Goal: Information Seeking & Learning: Learn about a topic

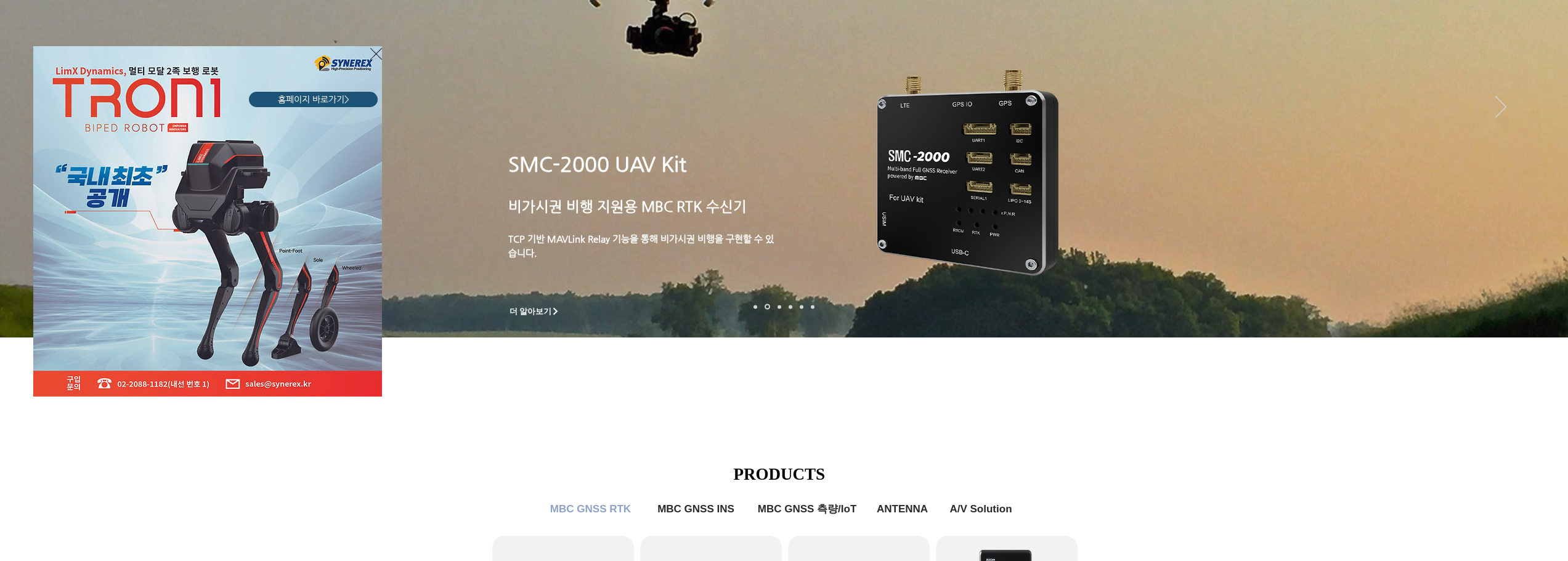
click at [375, 54] on icon "사이트로 돌아가기" at bounding box center [376, 54] width 12 height 15
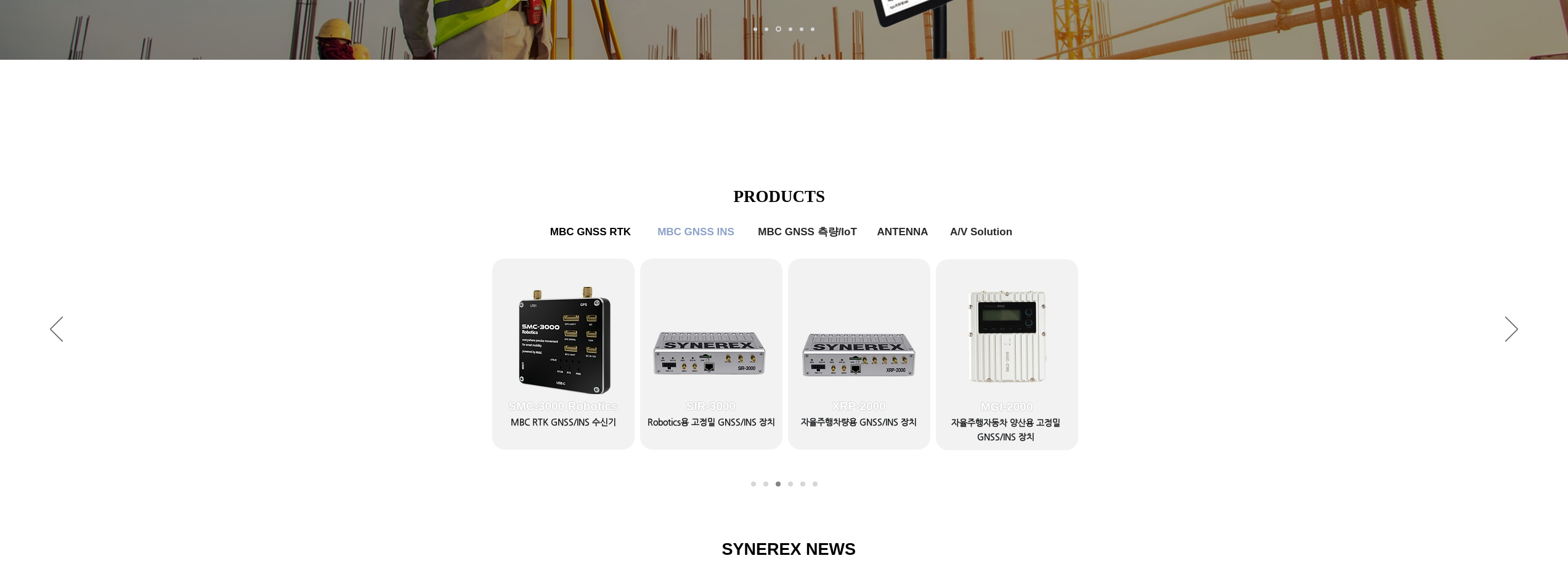
scroll to position [432, 0]
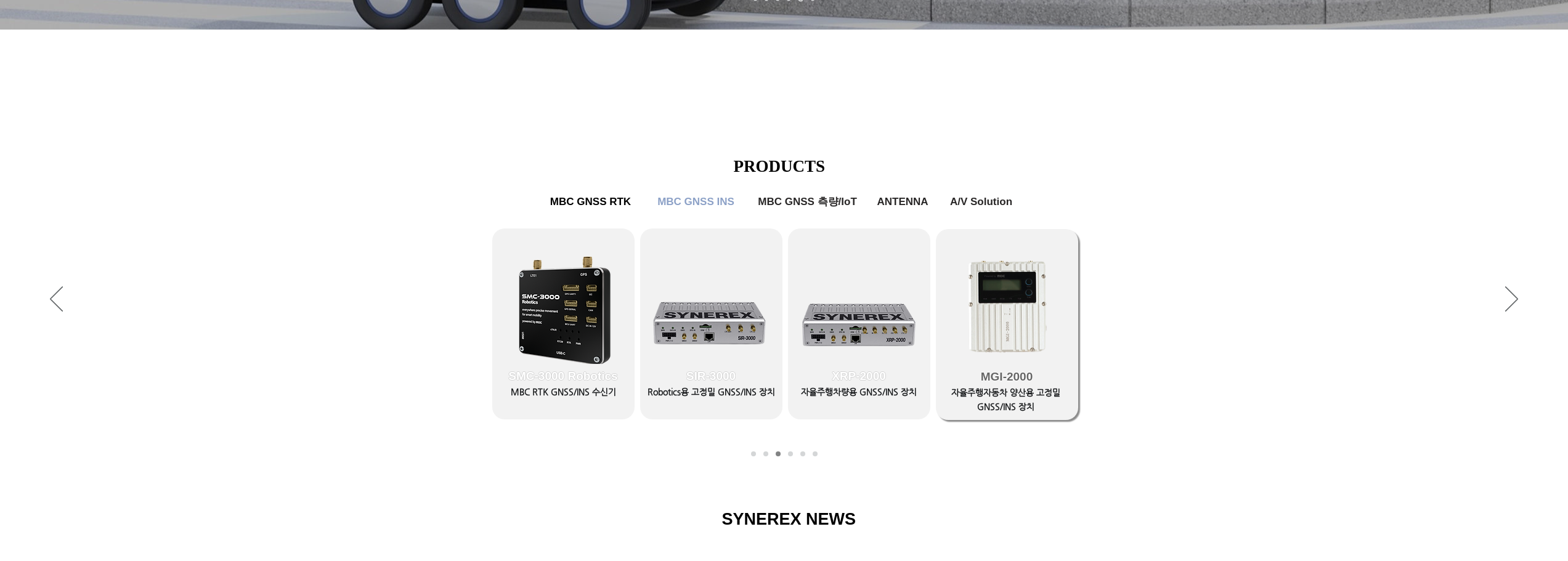
click at [1007, 397] on span "MGI-2000" at bounding box center [1007, 377] width 142 height 87
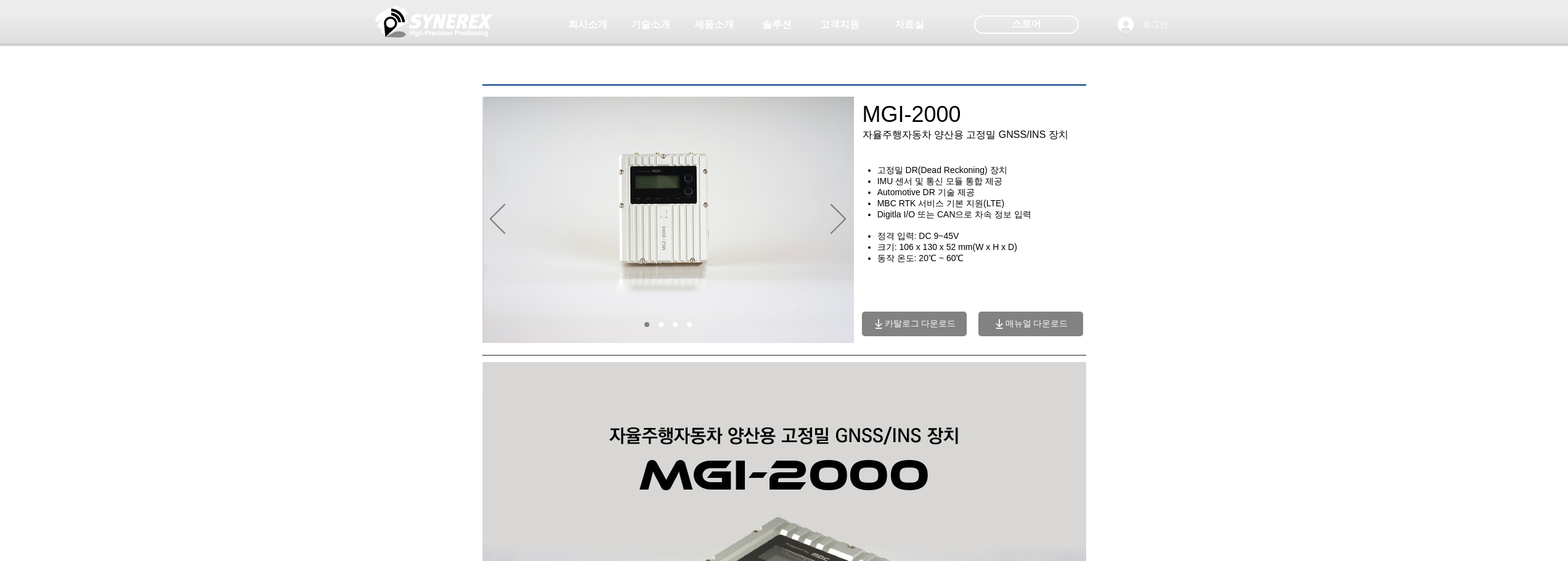
drag, startPoint x: 975, startPoint y: 144, endPoint x: 1053, endPoint y: 145, distance: 78.0
click at [1053, 145] on div at bounding box center [784, 91] width 1568 height 182
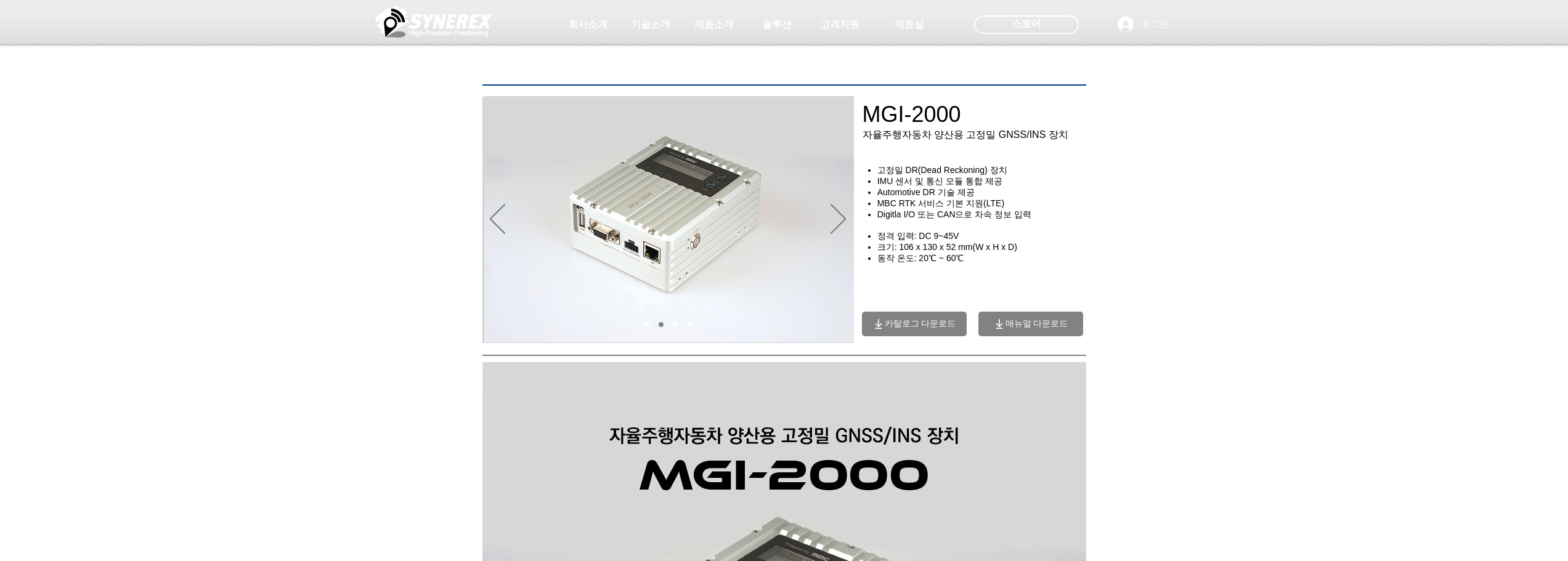
click at [943, 174] on div at bounding box center [784, 91] width 1568 height 182
click at [1003, 178] on div at bounding box center [784, 91] width 1568 height 182
click at [888, 184] on div "초고정밀 위치정보 솔루션 Broadcast RTK #comp-kyq9tmhv svg [data-color="1"] {fill: #000000;…" at bounding box center [784, 94] width 1568 height 189
click at [915, 188] on div "초고정밀 위치정보 솔루션 Broadcast RTK #comp-kyq9tmhv svg [data-color="1"] {fill: #000000;…" at bounding box center [784, 94] width 1568 height 189
click at [937, 186] on span "IMU 센서 및 통신 모듈 통합 제공" at bounding box center [940, 181] width 125 height 10
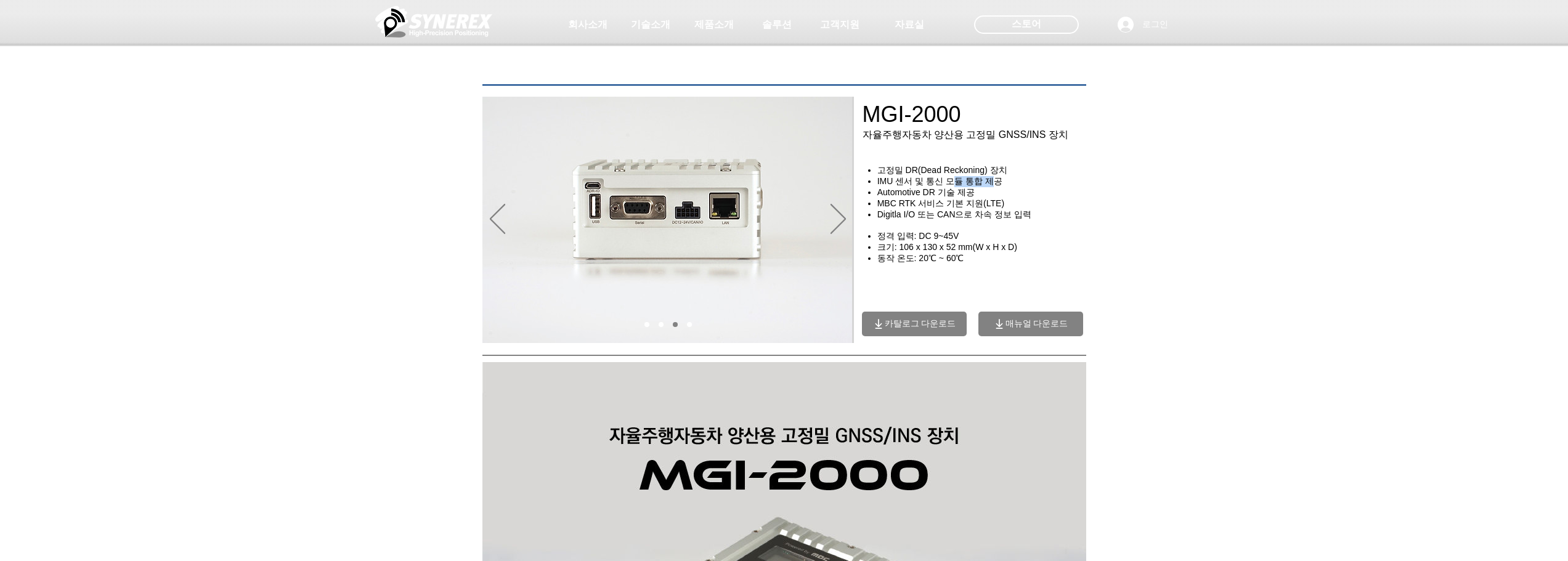
drag, startPoint x: 954, startPoint y: 189, endPoint x: 994, endPoint y: 189, distance: 40.0
click at [994, 186] on span "IMU 센서 및 통신 모듈 통합 제공" at bounding box center [940, 181] width 125 height 10
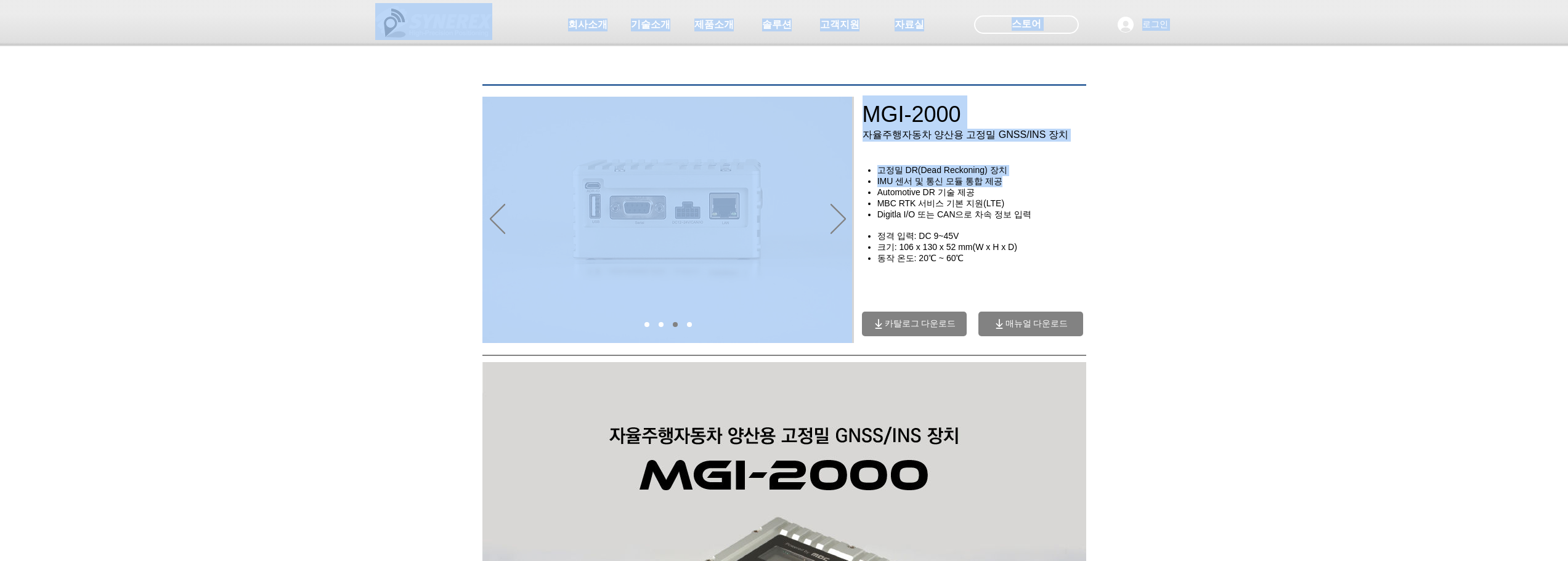
drag, startPoint x: 1003, startPoint y: 190, endPoint x: 897, endPoint y: 188, distance: 106.0
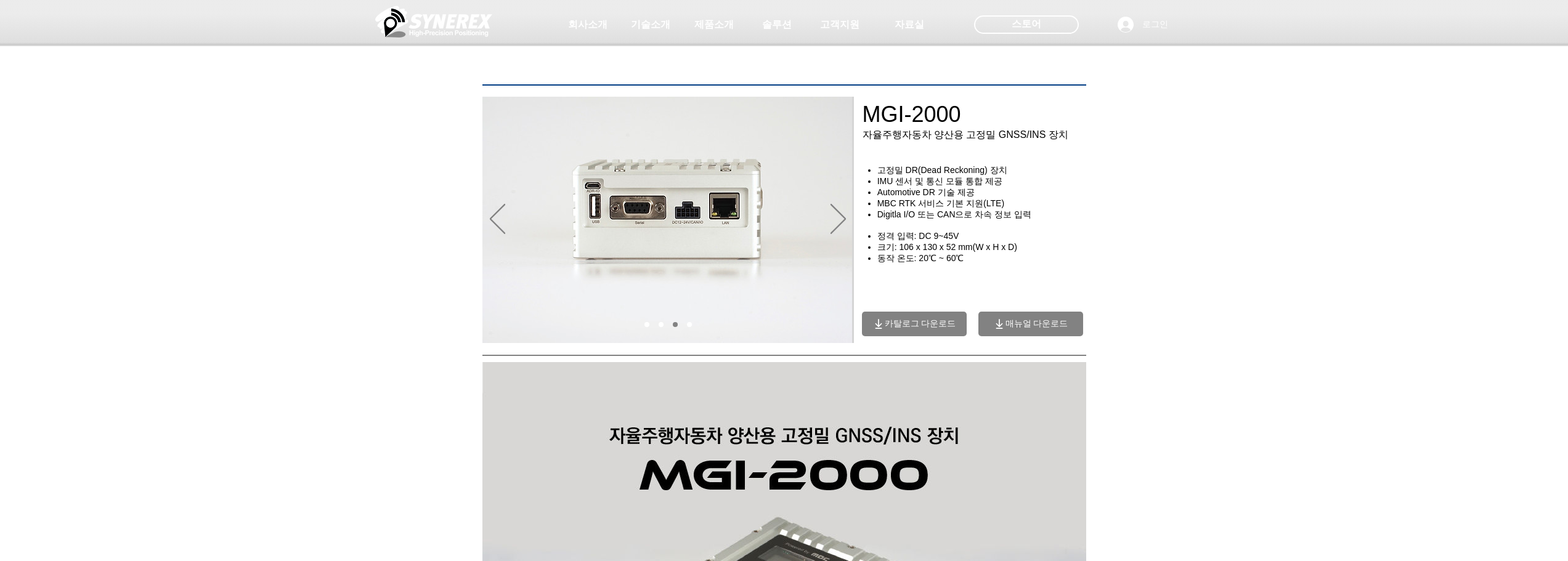
click at [897, 188] on div "초고정밀 위치정보 솔루션 Broadcast RTK #comp-kyq9tmhv svg [data-color="1"] {fill: #000000;…" at bounding box center [784, 94] width 1568 height 189
drag, startPoint x: 876, startPoint y: 199, endPoint x: 976, endPoint y: 200, distance: 100.0
click at [976, 200] on ul "고정밀 DR(Dead Reckoning) 장치 IMU 센서 및 통신 모듈 통합 제공 Automotive DR 기술 제공 MBC RTK 서비스 …" at bounding box center [981, 192] width 229 height 56
click at [974, 198] on span "Automotive DR 기술 제공" at bounding box center [926, 192] width 97 height 10
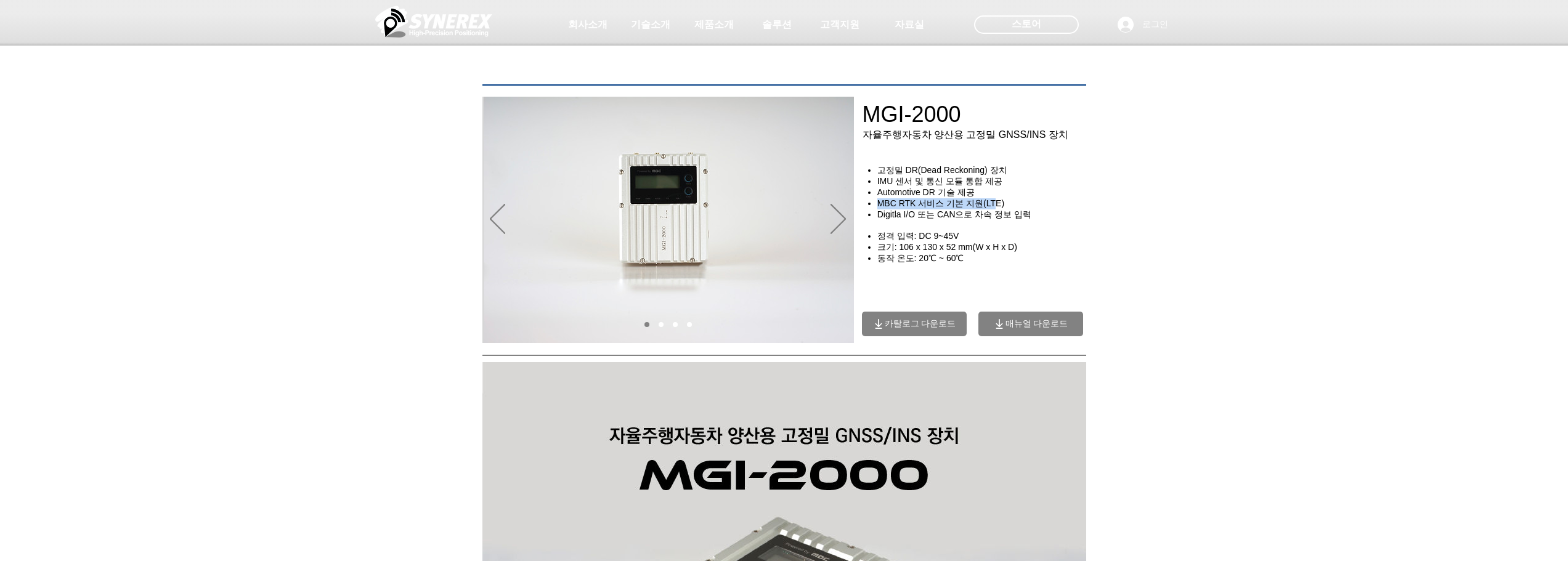
drag, startPoint x: 878, startPoint y: 208, endPoint x: 994, endPoint y: 212, distance: 116.1
click at [994, 209] on span "MBC RTK 서비스 기본 지원(LTE)" at bounding box center [941, 203] width 127 height 10
drag, startPoint x: 880, startPoint y: 220, endPoint x: 1021, endPoint y: 220, distance: 141.0
click at [1021, 219] on span "Digitla I/O 또는 CAN으로 차속 정보 입력" at bounding box center [954, 214] width 154 height 10
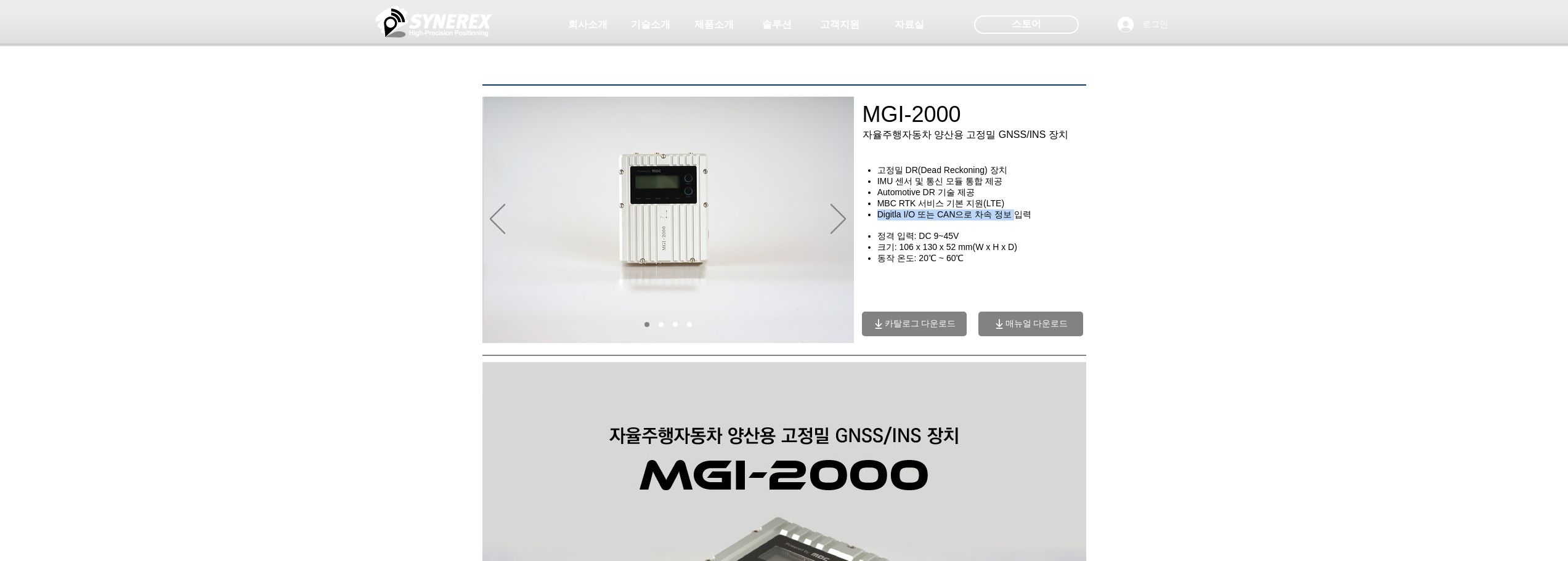
click at [1021, 219] on span "Digitla I/O 또는 CAN으로 차속 정보 입력" at bounding box center [954, 214] width 154 height 10
drag, startPoint x: 904, startPoint y: 241, endPoint x: 915, endPoint y: 263, distance: 24.6
click at [915, 263] on ul "정격 입력: DC 9~45V ​크기: 106 x 130 x 52 mm(W x H x D) 동작 온도: 20℃ ~ 60℃" at bounding box center [981, 248] width 229 height 34
click at [915, 263] on span "동작 온도: 20℃ ~ 60℃" at bounding box center [921, 258] width 87 height 10
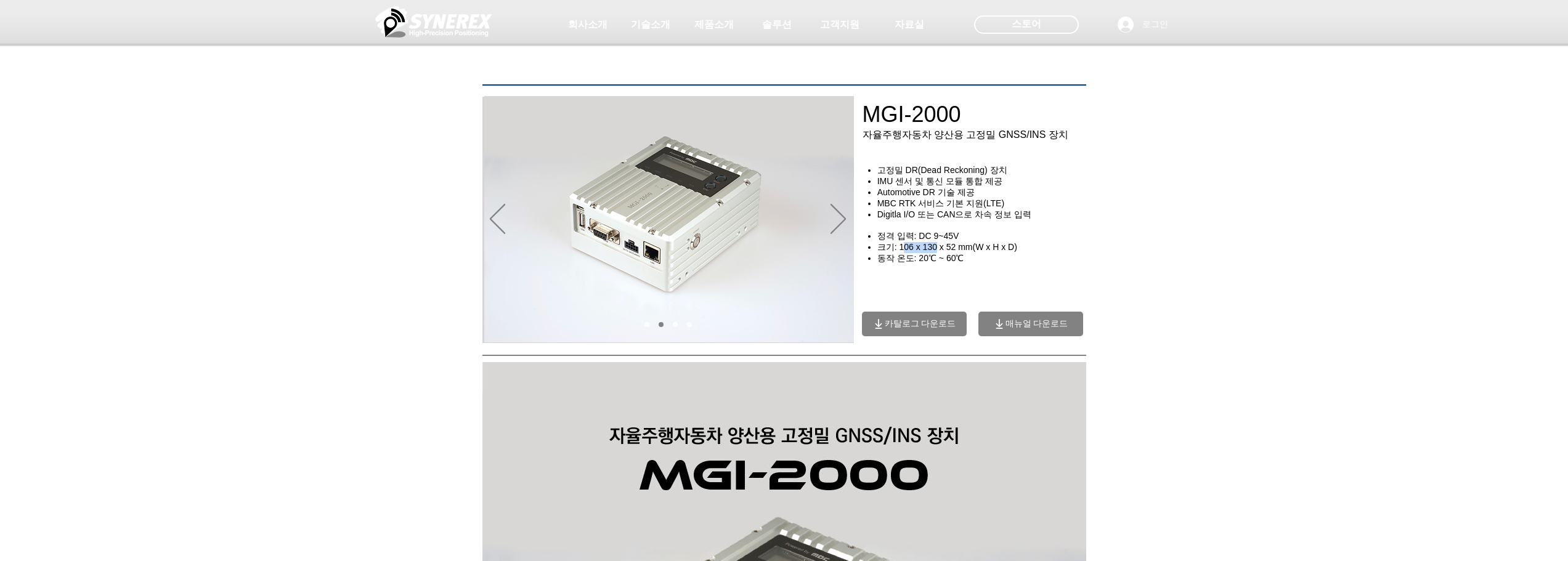
drag, startPoint x: 902, startPoint y: 254, endPoint x: 936, endPoint y: 255, distance: 34.0
click at [936, 252] on span "​크기: 106 x 130 x 52 mm(W x H x D)" at bounding box center [948, 247] width 140 height 10
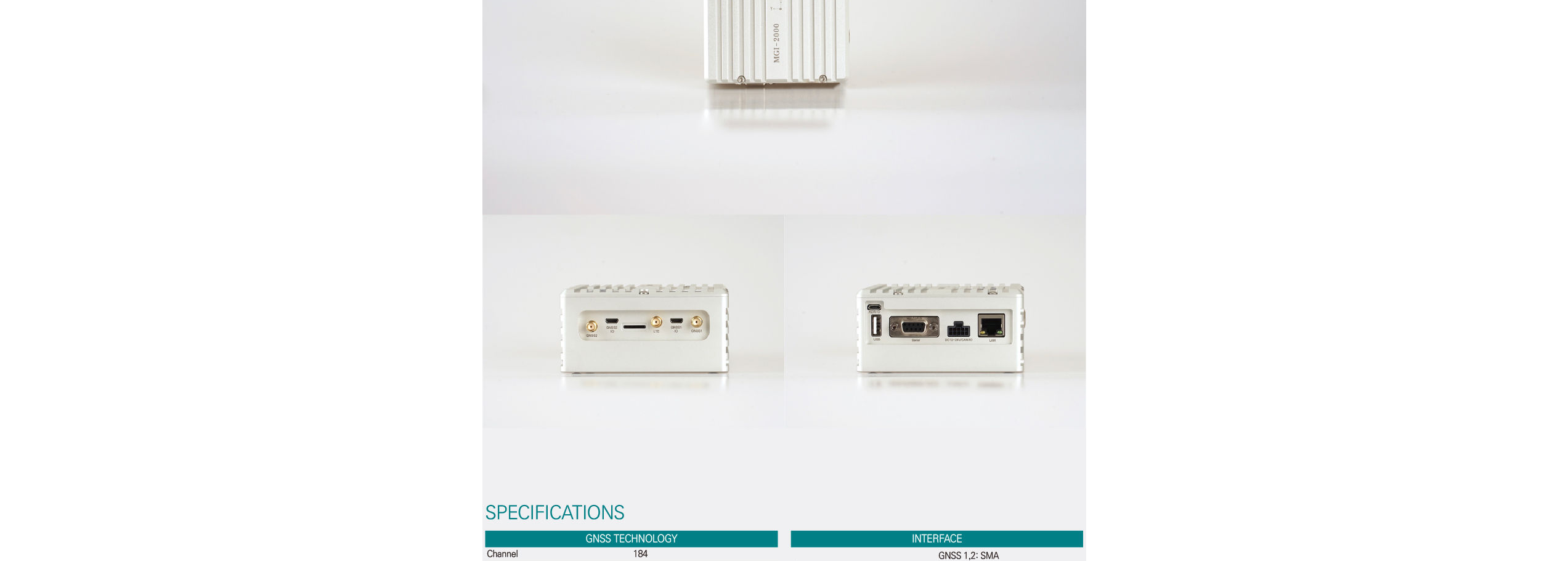
scroll to position [3086, 0]
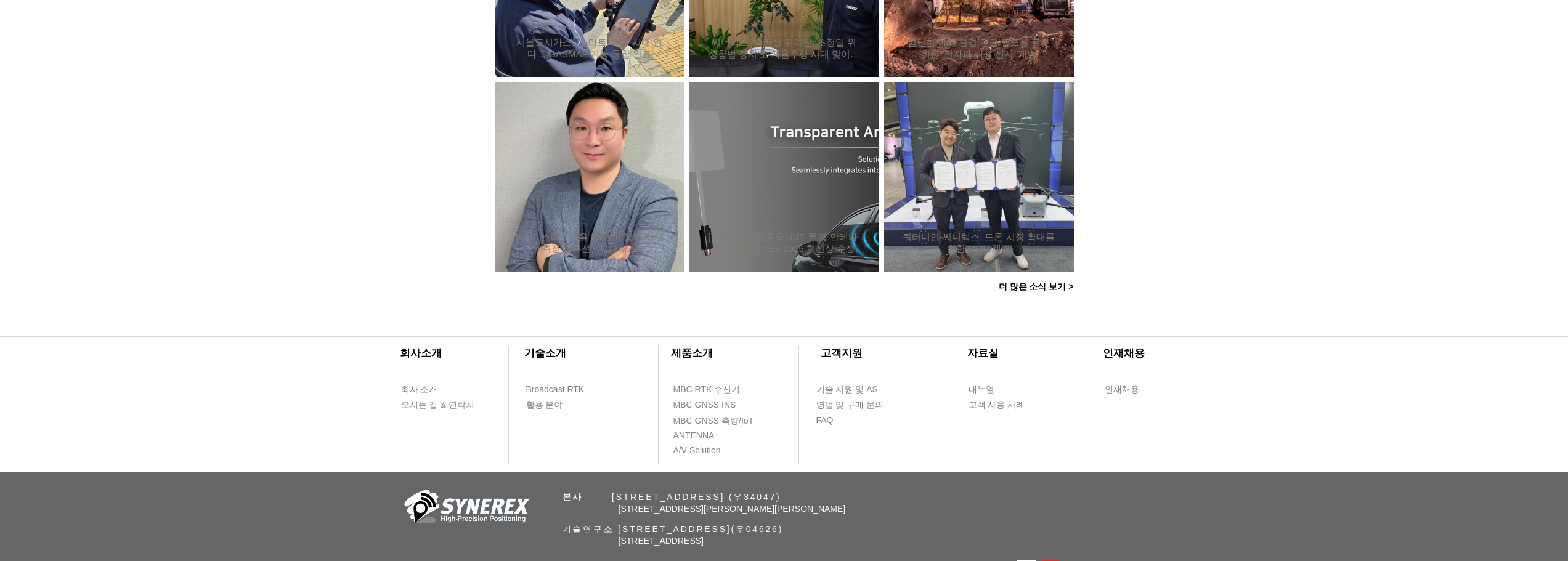
scroll to position [1188, 0]
